Goal: Task Accomplishment & Management: Manage account settings

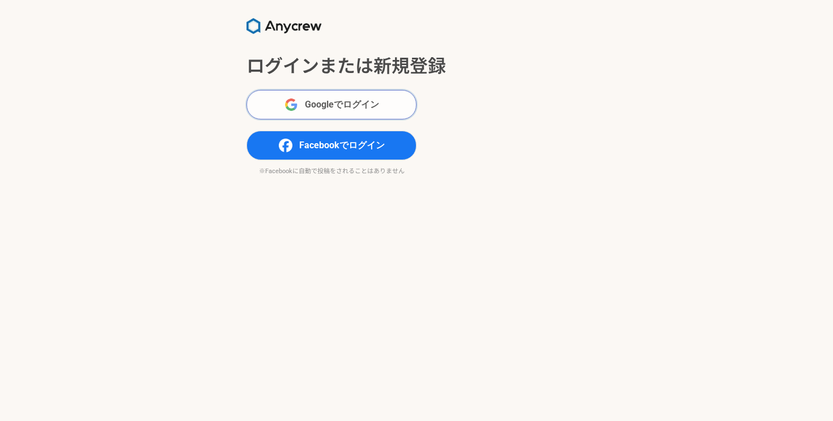
click at [336, 96] on button "Googleでログイン" at bounding box center [331, 104] width 170 height 29
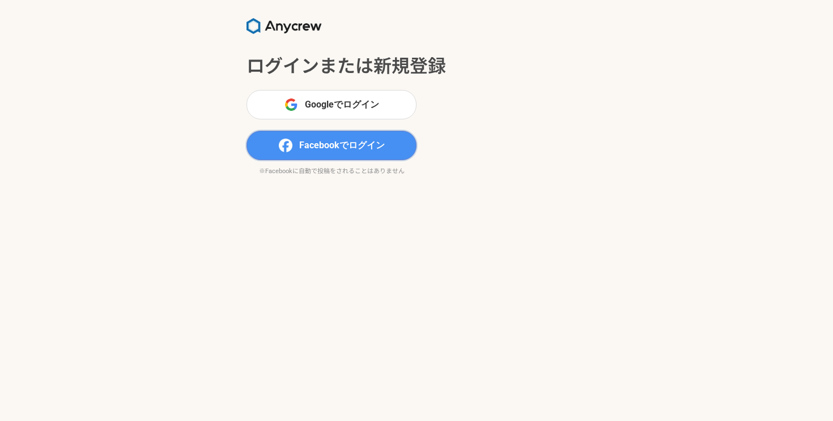
click at [312, 148] on span "Facebookでログイン" at bounding box center [342, 146] width 86 height 14
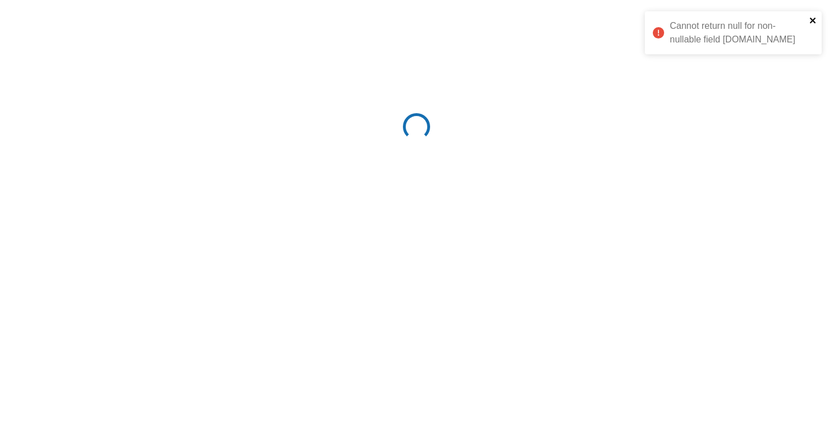
click at [815, 19] on icon "close" at bounding box center [813, 20] width 8 height 9
click at [811, 18] on icon "close" at bounding box center [813, 20] width 8 height 9
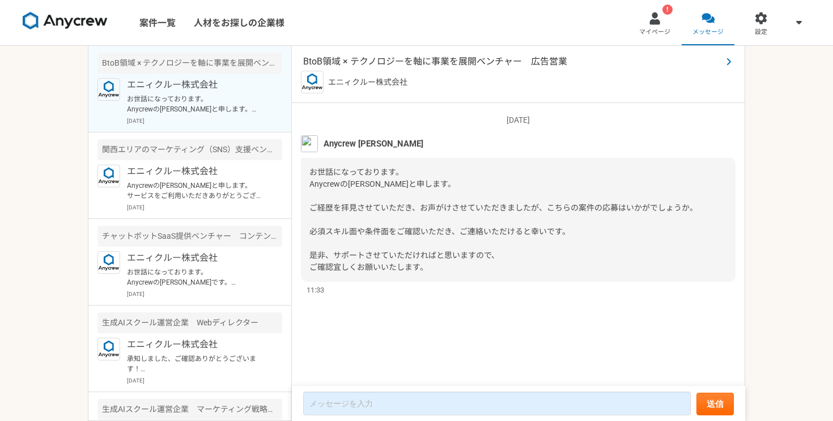
click at [505, 63] on span "BtoB領域 × テクノロジーを軸に事業を展開ベンチャー　広告営業" at bounding box center [512, 62] width 419 height 14
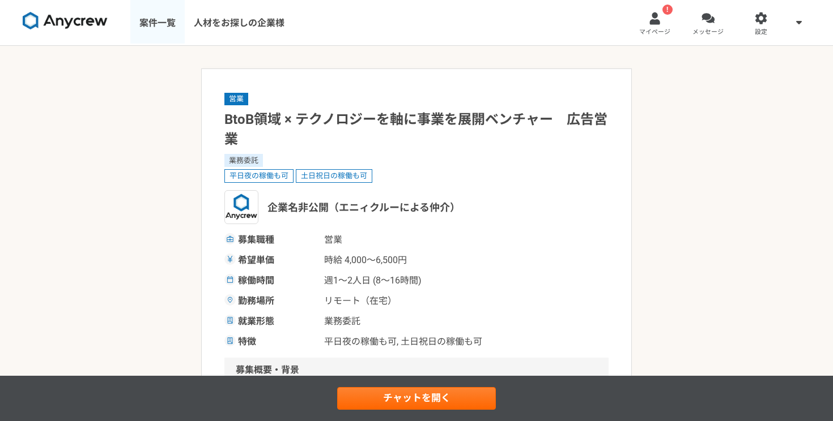
click at [160, 16] on link "案件一覧" at bounding box center [157, 22] width 54 height 45
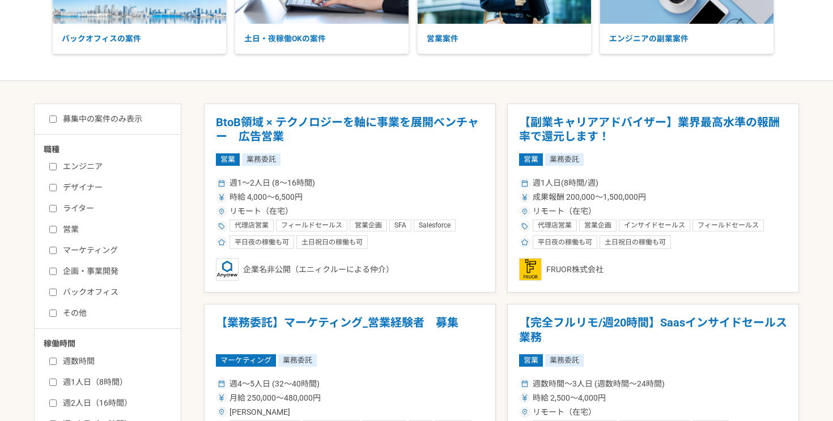
scroll to position [156, 0]
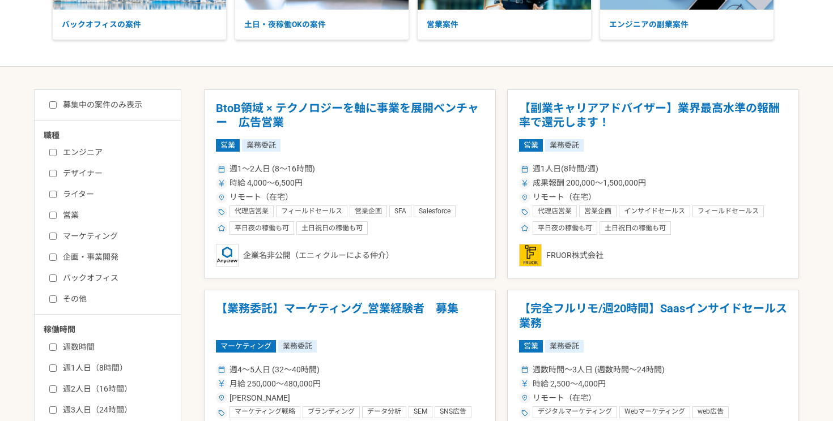
click at [95, 235] on label "マーケティング" at bounding box center [114, 237] width 130 height 12
click at [57, 235] on input "マーケティング" at bounding box center [52, 236] width 7 height 7
checkbox input "true"
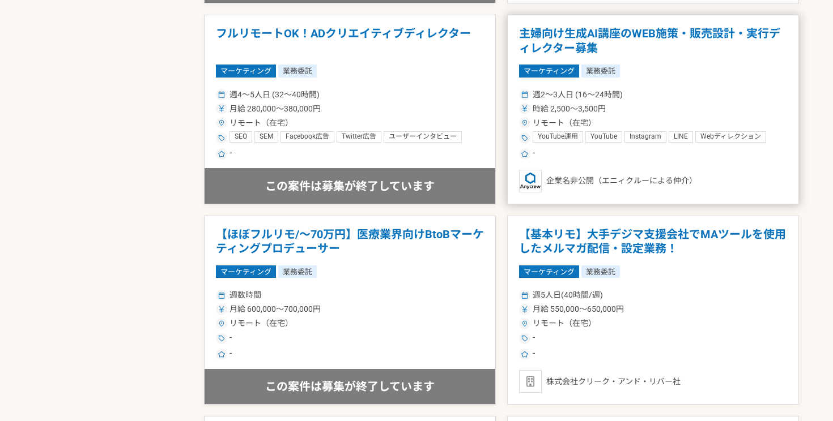
scroll to position [1038, 0]
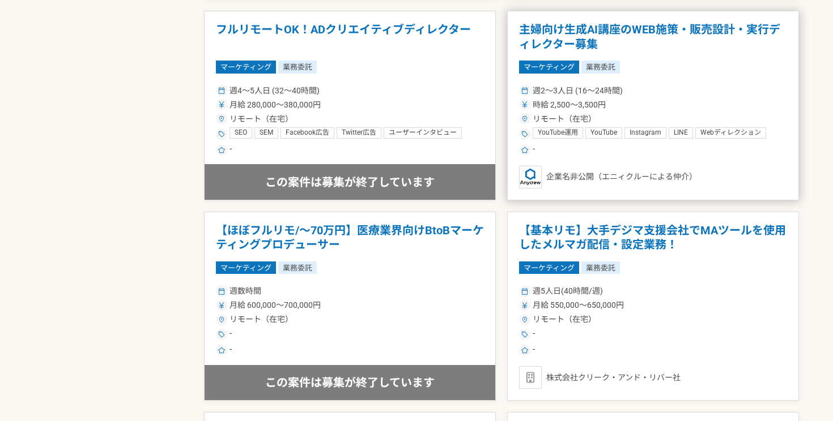
click at [537, 25] on h1 "主婦向け生成AI講座のWEB施策・販売設計・実行ディレクター募集" at bounding box center [653, 37] width 268 height 29
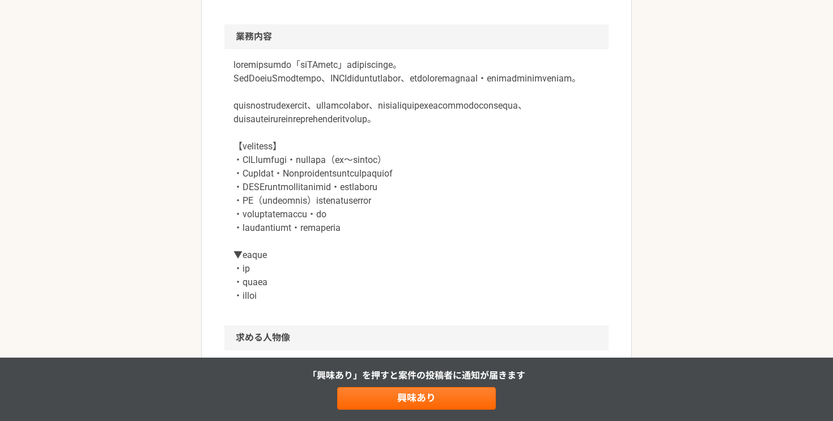
scroll to position [469, 0]
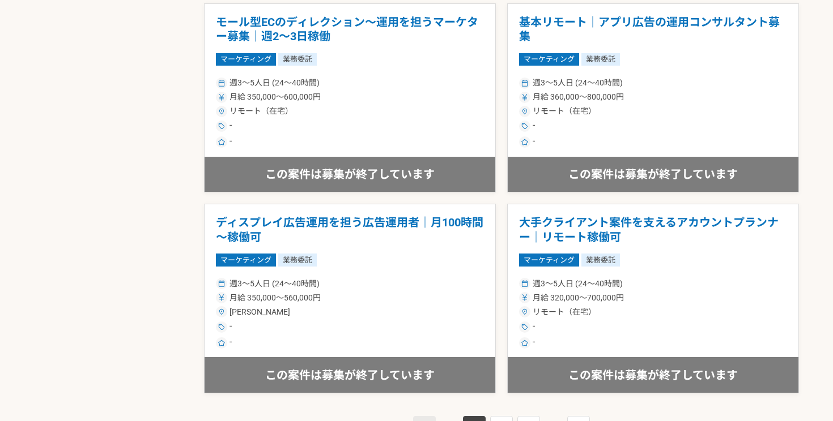
scroll to position [2010, 0]
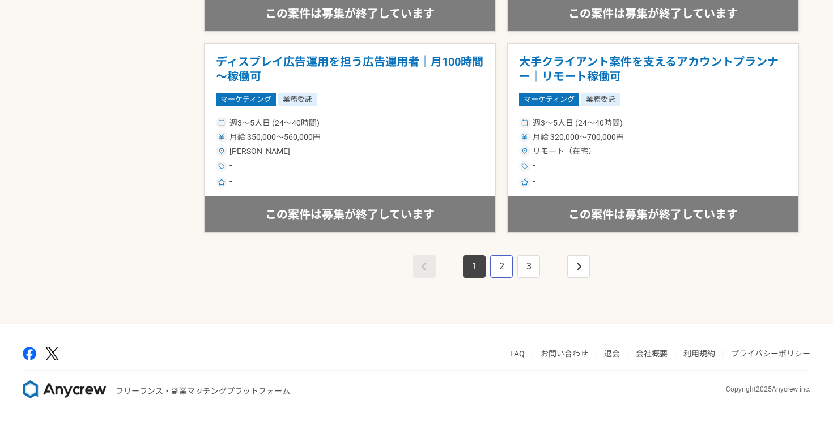
click at [508, 264] on link "2" at bounding box center [501, 266] width 23 height 23
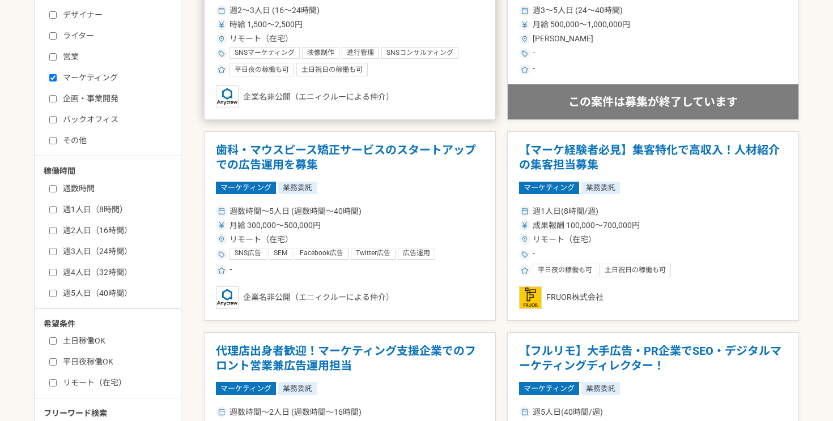
scroll to position [318, 0]
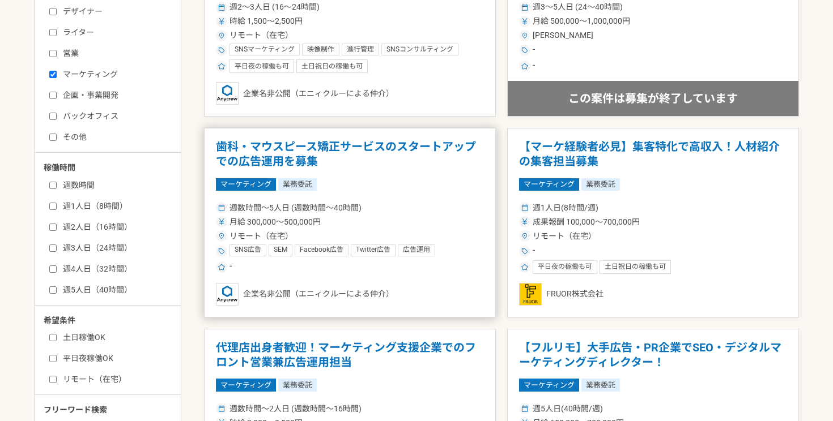
click at [420, 143] on h1 "歯科・マウスピース矯正サービスのスタートアップでの広告運用を募集" at bounding box center [350, 154] width 268 height 29
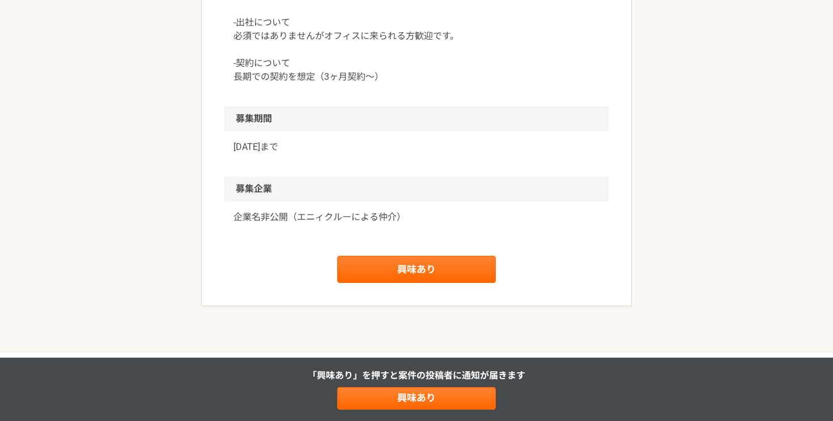
scroll to position [1301, 0]
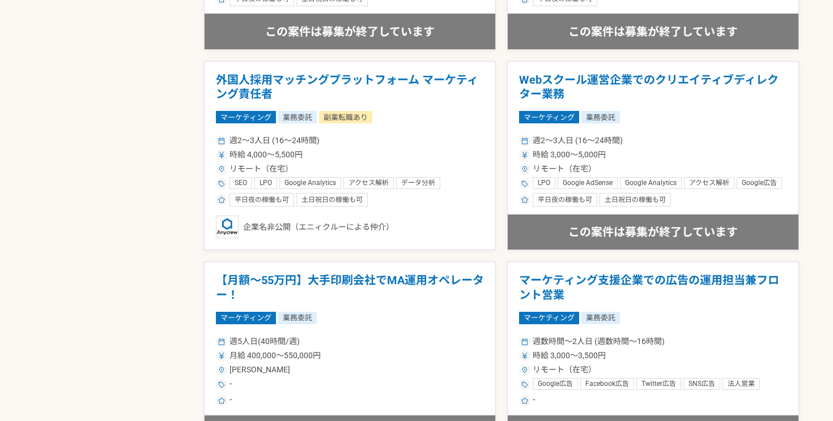
scroll to position [1194, 0]
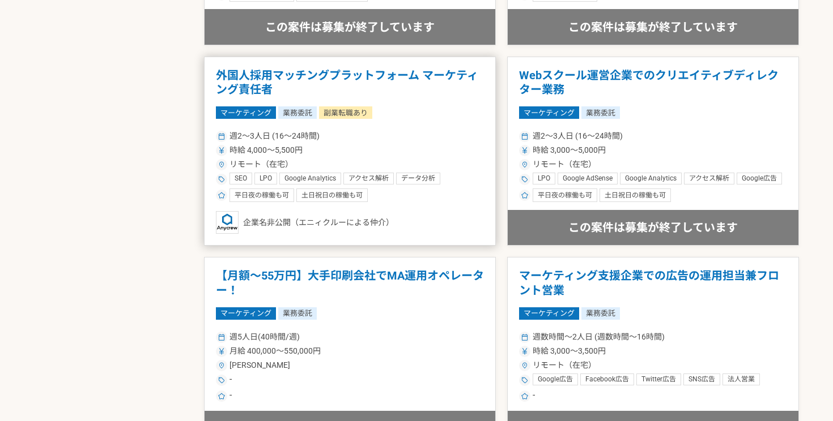
click at [407, 75] on h1 "外国人採用マッチングプラットフォーム マーケティング責任者" at bounding box center [350, 83] width 268 height 29
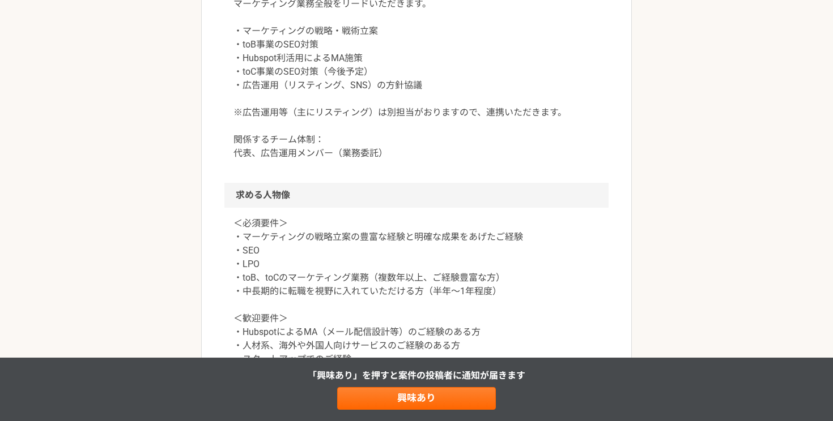
scroll to position [750, 0]
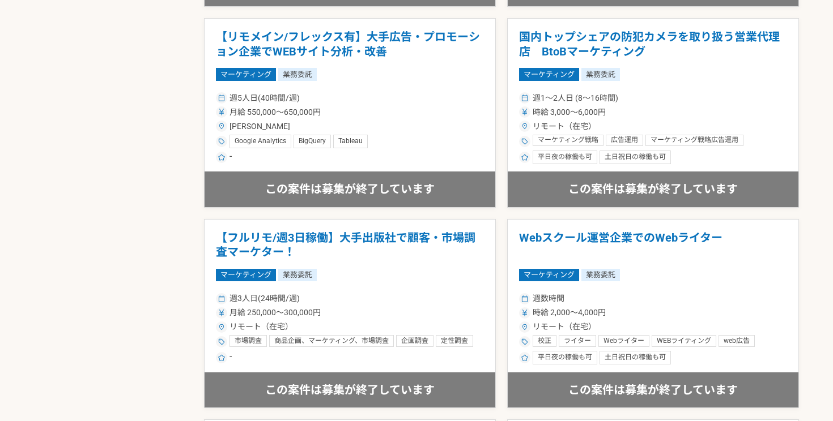
scroll to position [2010, 0]
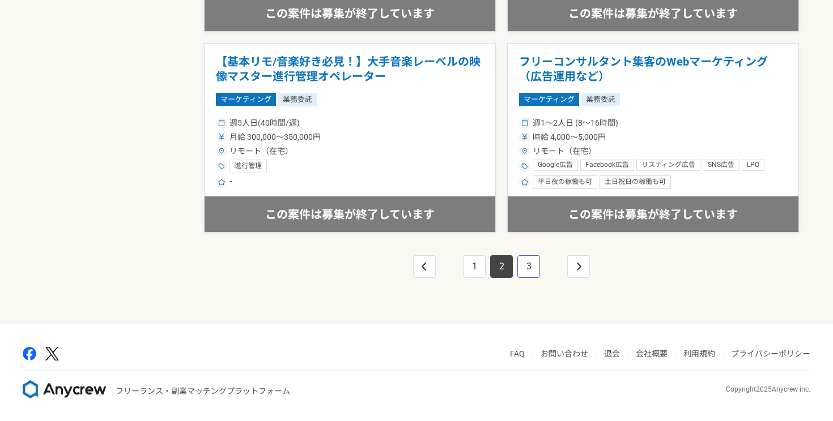
click at [530, 267] on link "3" at bounding box center [528, 266] width 23 height 23
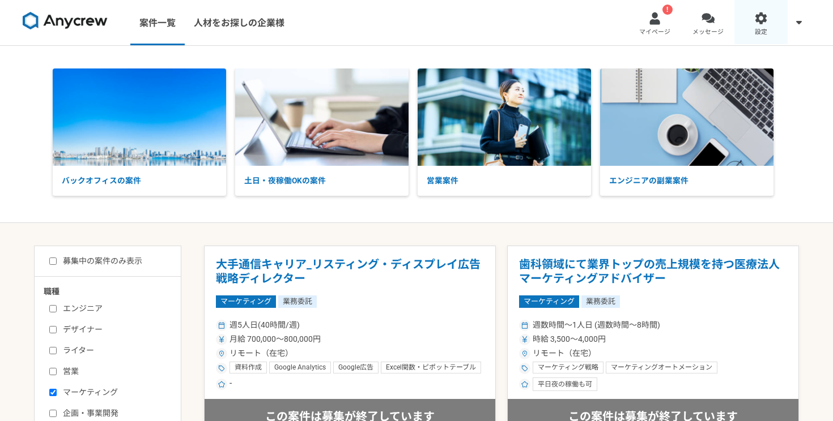
click at [763, 27] on link "設定" at bounding box center [760, 22] width 53 height 45
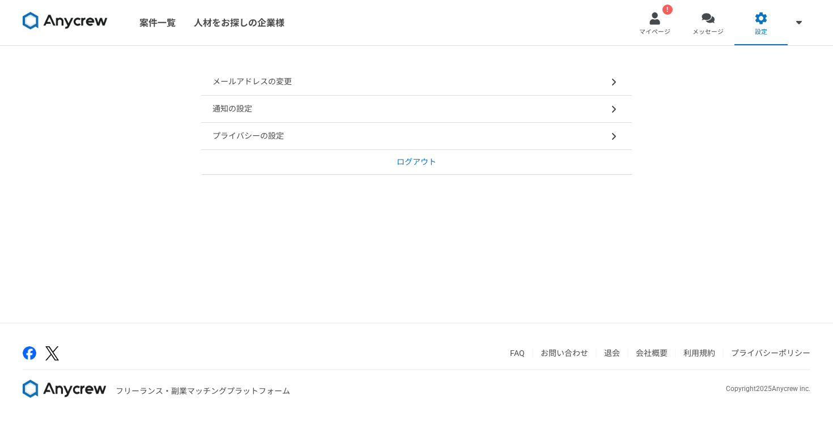
click at [551, 80] on div "メールアドレスの変更" at bounding box center [416, 82] width 431 height 27
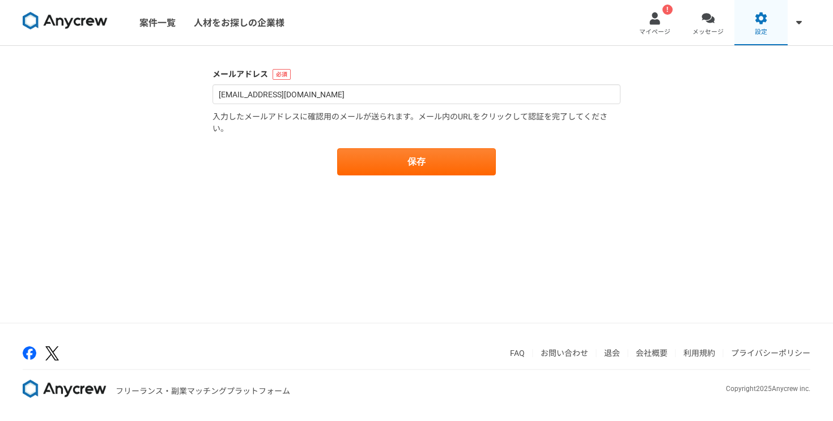
click at [765, 28] on span "設定" at bounding box center [761, 32] width 12 height 9
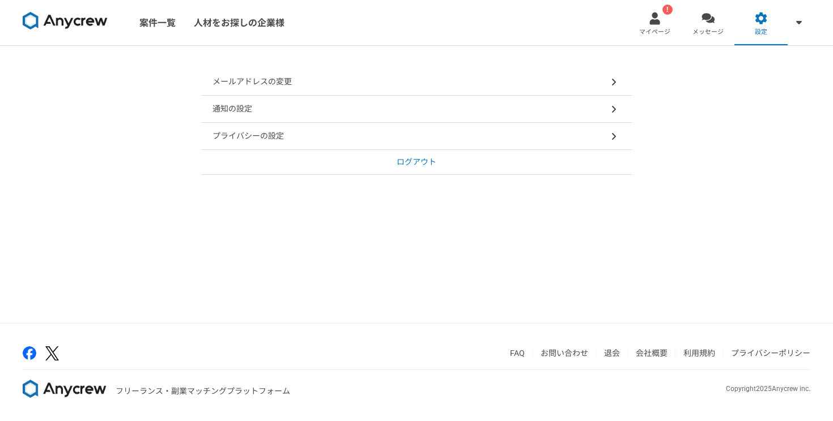
click at [588, 117] on div "通知の設定" at bounding box center [416, 109] width 431 height 27
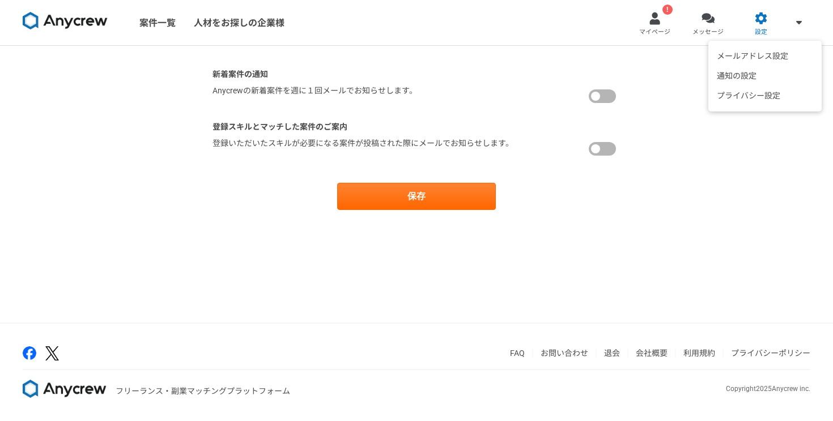
click at [794, 34] on div "メールアドレス設定 通知の設定 プライバシー設定" at bounding box center [798, 22] width 23 height 45
click at [651, 21] on div at bounding box center [654, 18] width 13 height 13
